Goal: Download file/media

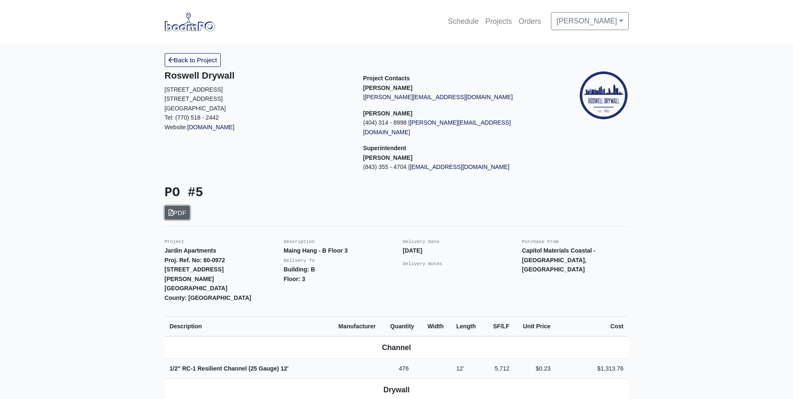
click at [179, 206] on link "PDF" at bounding box center [177, 213] width 25 height 14
click at [178, 206] on link "PDF" at bounding box center [177, 213] width 25 height 14
click at [173, 206] on link "PDF" at bounding box center [177, 213] width 25 height 14
